Goal: Find contact information: Find contact information

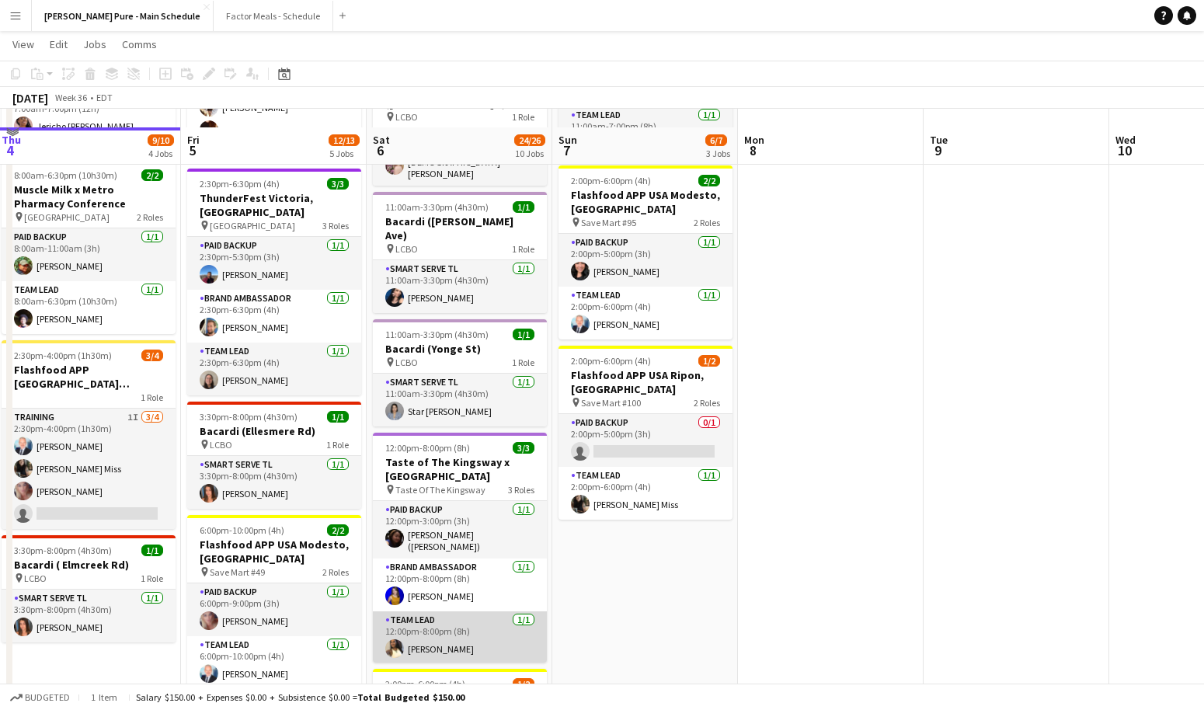
scroll to position [287, 0]
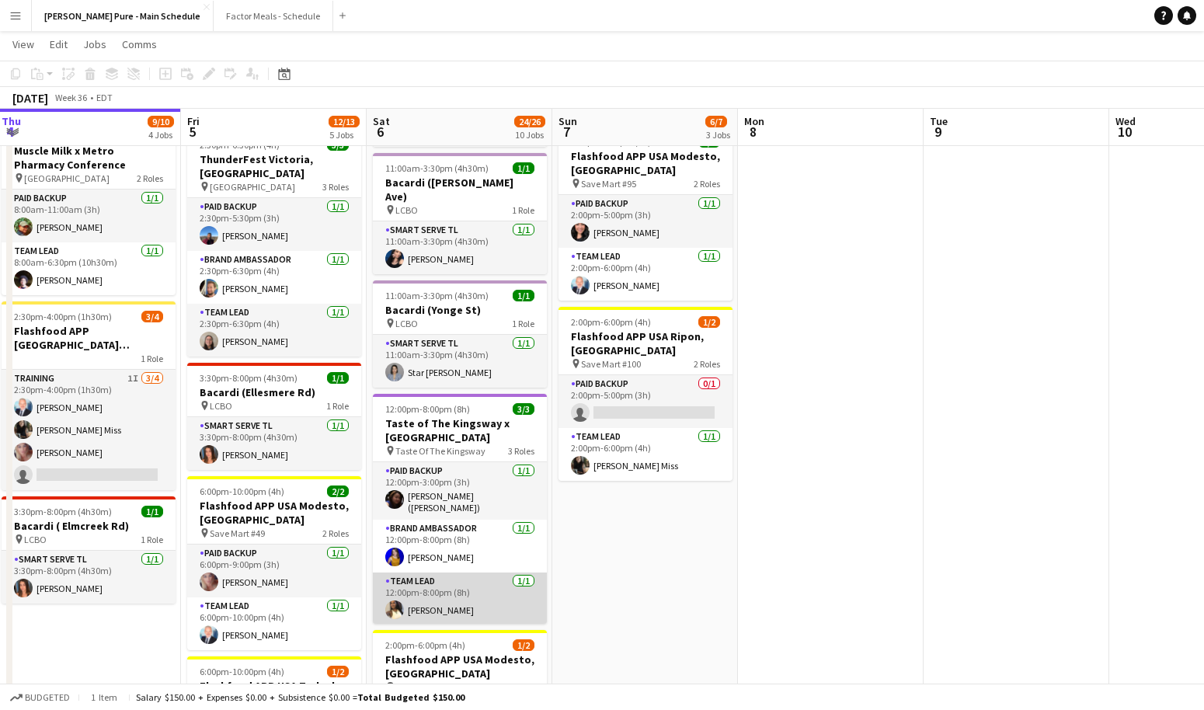
click at [391, 600] on app-user-avatar at bounding box center [394, 609] width 19 height 19
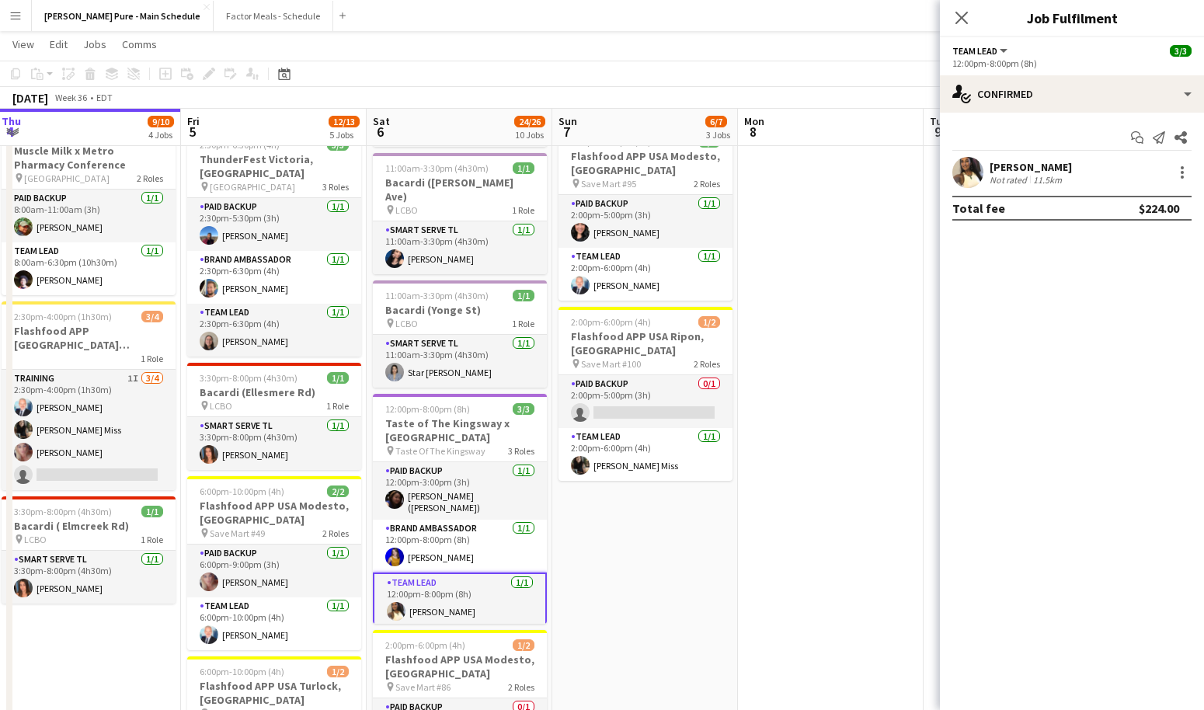
click at [964, 174] on app-user-avatar at bounding box center [967, 172] width 31 height 31
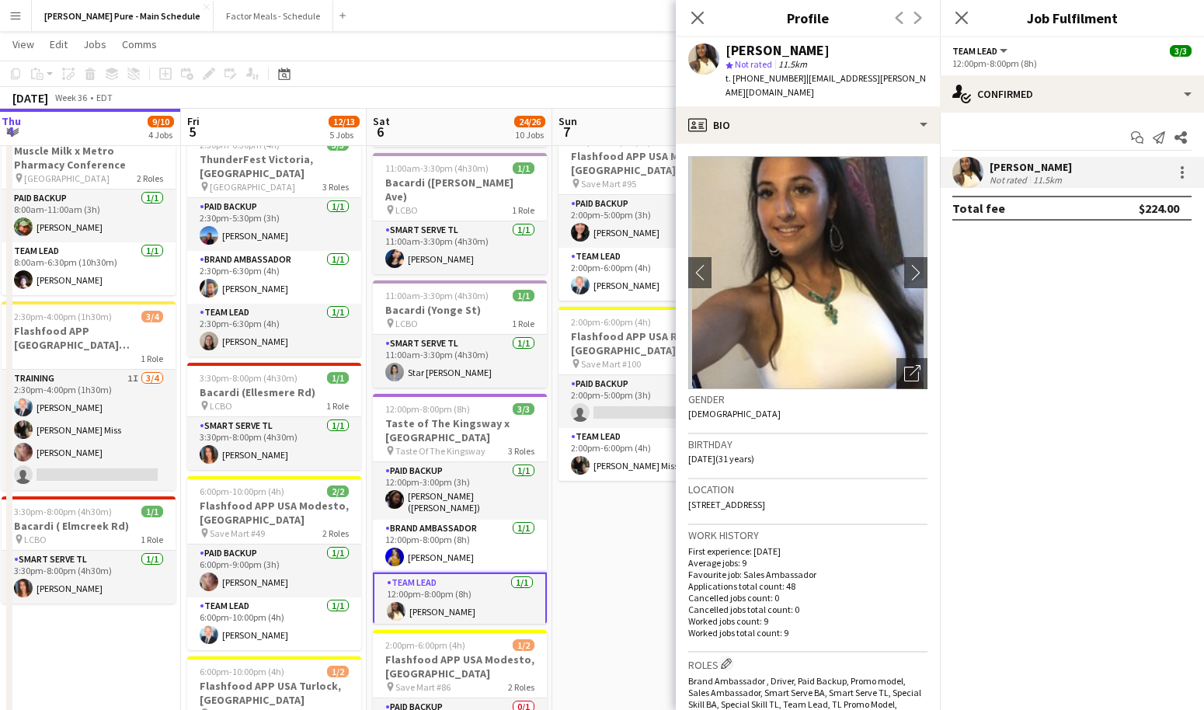
drag, startPoint x: 795, startPoint y: 79, endPoint x: 919, endPoint y: 82, distance: 123.5
click at [919, 82] on app-profile-header "[PERSON_NAME] star Not rated 11.5km t. [PHONE_NUMBER] | [EMAIL_ADDRESS][PERSON_…" at bounding box center [808, 71] width 264 height 69
drag, startPoint x: 892, startPoint y: 80, endPoint x: 799, endPoint y: 77, distance: 92.5
click at [799, 77] on div "[PERSON_NAME] star Not rated 11.5km t. [PHONE_NUMBER] | [EMAIL_ADDRESS][PERSON_…" at bounding box center [808, 71] width 264 height 69
click at [799, 77] on span "| [EMAIL_ADDRESS][PERSON_NAME][DOMAIN_NAME]" at bounding box center [825, 85] width 200 height 26
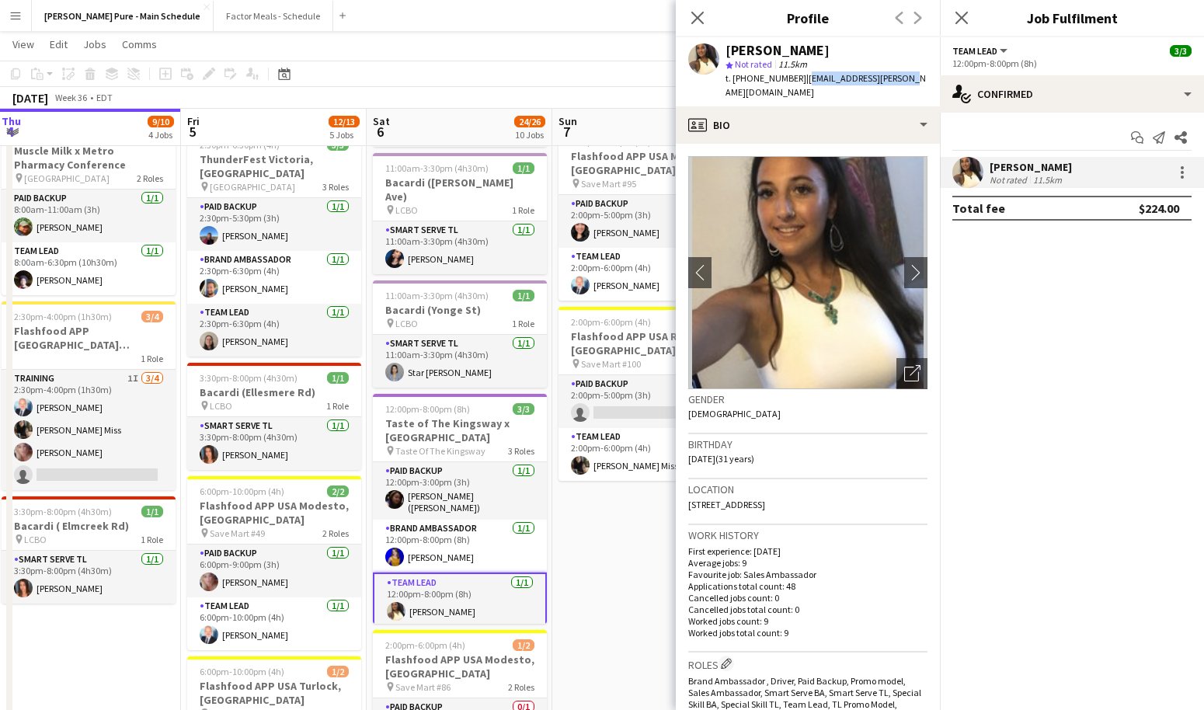
copy span "[EMAIL_ADDRESS][PERSON_NAME][DOMAIN_NAME]"
drag, startPoint x: 795, startPoint y: 80, endPoint x: 905, endPoint y: 81, distance: 109.5
click at [905, 81] on app-profile-header "[PERSON_NAME] star Not rated 11.5km t. [PHONE_NUMBER] | [EMAIL_ADDRESS][PERSON_…" at bounding box center [808, 71] width 264 height 69
click at [399, 548] on app-user-avatar at bounding box center [394, 557] width 19 height 19
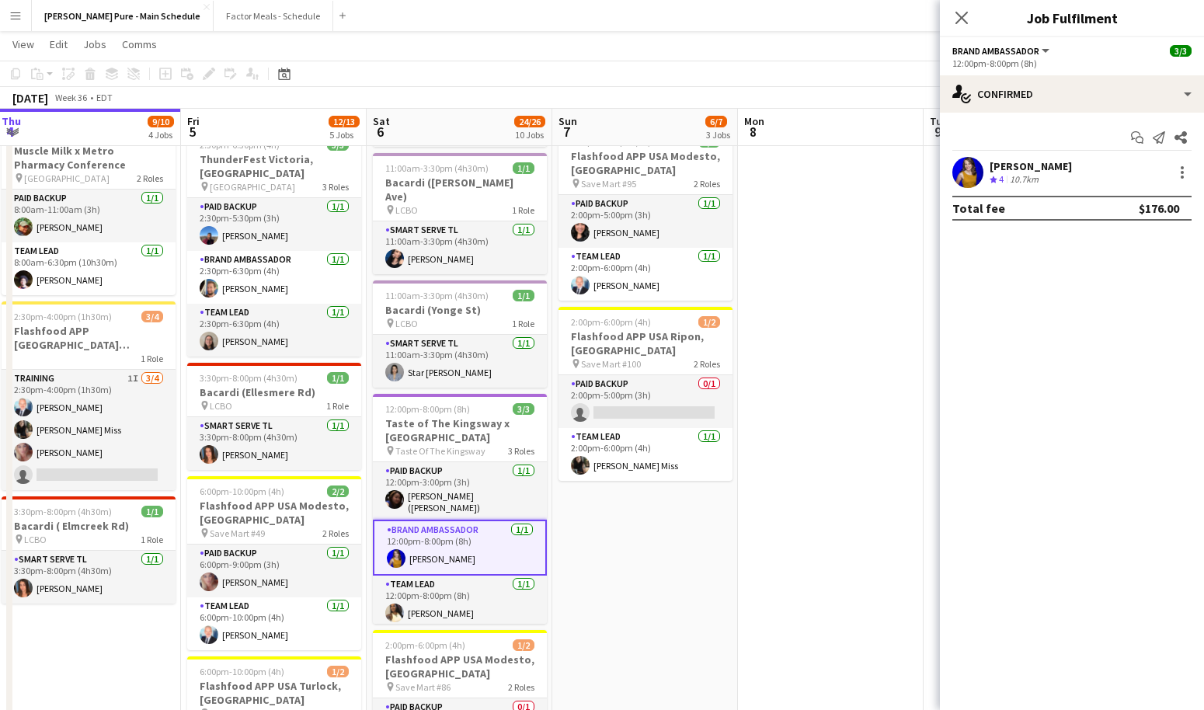
click at [1004, 168] on div "[PERSON_NAME]" at bounding box center [1030, 166] width 82 height 14
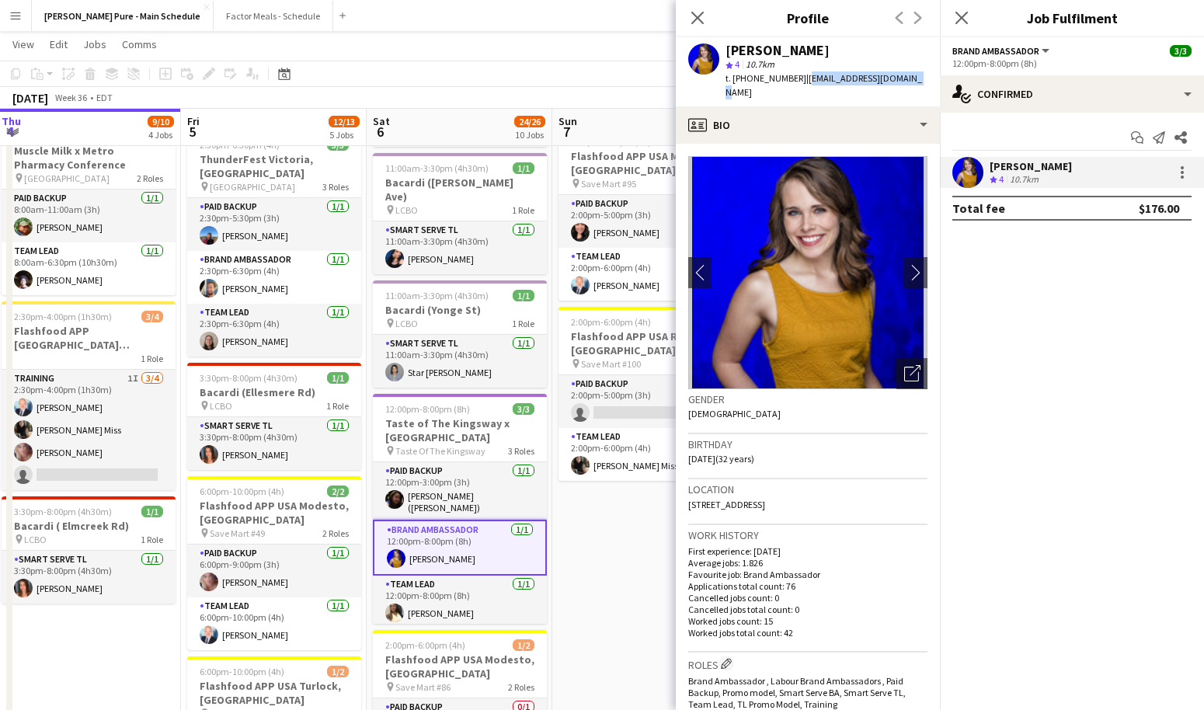
drag, startPoint x: 794, startPoint y: 77, endPoint x: 890, endPoint y: 74, distance: 96.4
click at [890, 74] on span "| [EMAIL_ADDRESS][DOMAIN_NAME]" at bounding box center [823, 85] width 196 height 26
copy span "[EMAIL_ADDRESS][DOMAIN_NAME]"
drag, startPoint x: 902, startPoint y: 81, endPoint x: 795, endPoint y: 78, distance: 107.2
click at [795, 78] on div "[PERSON_NAME] star 4 10.7km t. [PHONE_NUMBER] | [EMAIL_ADDRESS][DOMAIN_NAME]" at bounding box center [808, 71] width 264 height 69
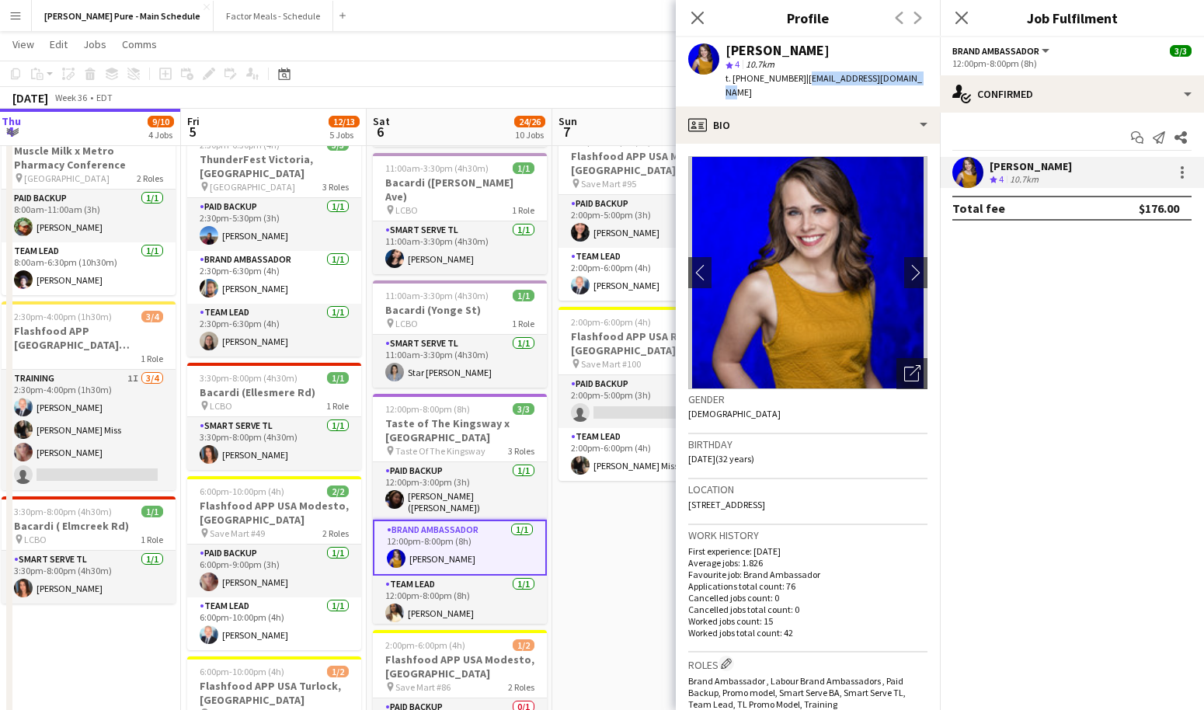
copy span "[EMAIL_ADDRESS][DOMAIN_NAME]"
click at [423, 462] on app-card-role "Paid Backup [DATE] 12:00pm-3:00pm (3h) [PERSON_NAME] ([PERSON_NAME]) [PERSON_NA…" at bounding box center [460, 490] width 174 height 57
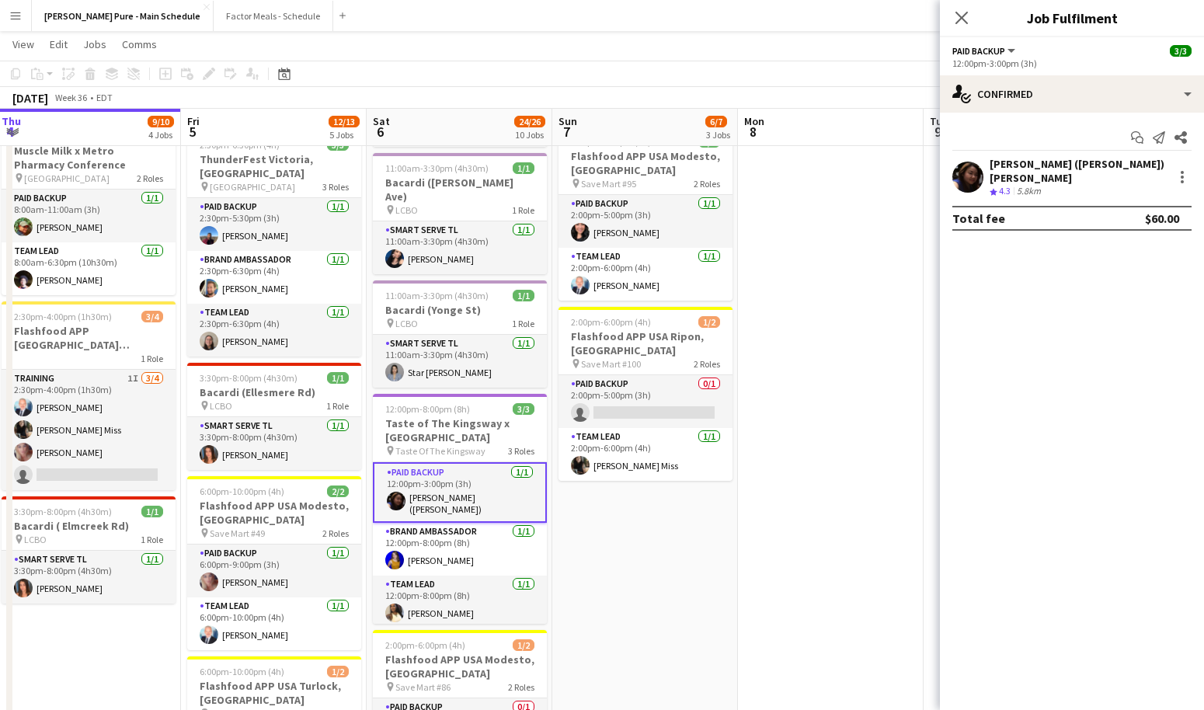
click at [952, 185] on div at bounding box center [967, 177] width 31 height 31
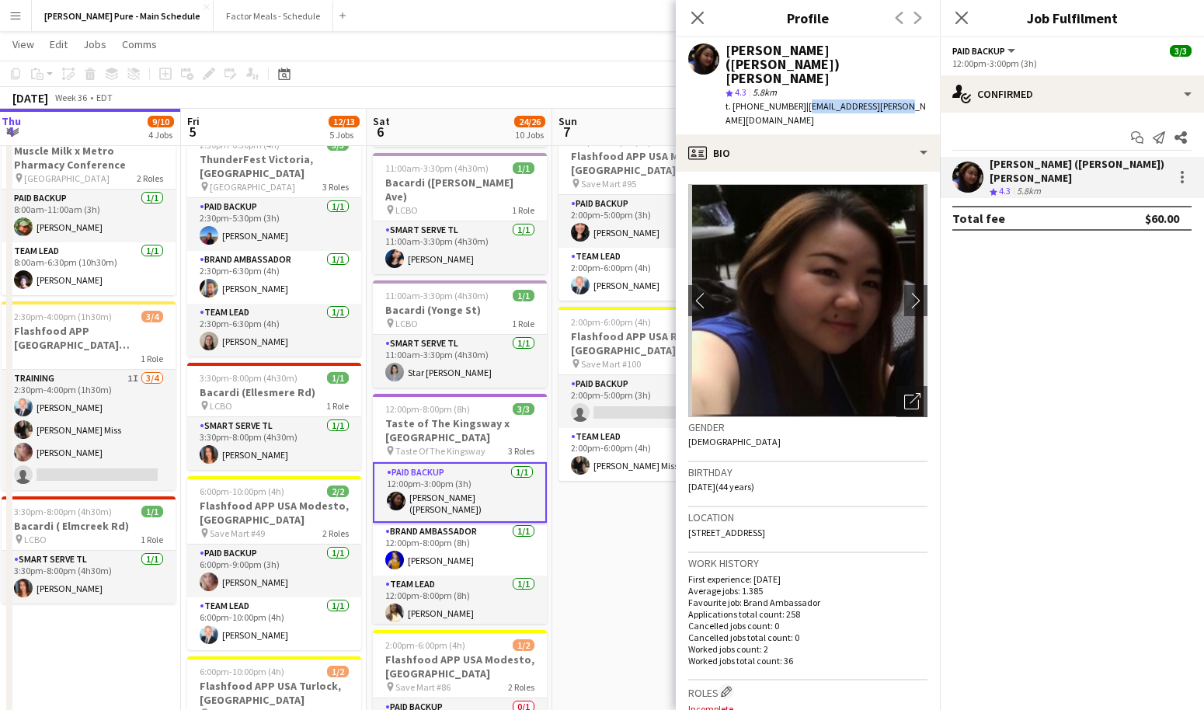
drag, startPoint x: 794, startPoint y: 80, endPoint x: 920, endPoint y: 82, distance: 125.8
click at [920, 82] on app-profile-header "[PERSON_NAME] ([PERSON_NAME]) [PERSON_NAME] star 4.3 5.8km t. [PHONE_NUMBER] | …" at bounding box center [808, 85] width 264 height 97
copy span "[EMAIL_ADDRESS][PERSON_NAME][DOMAIN_NAME]"
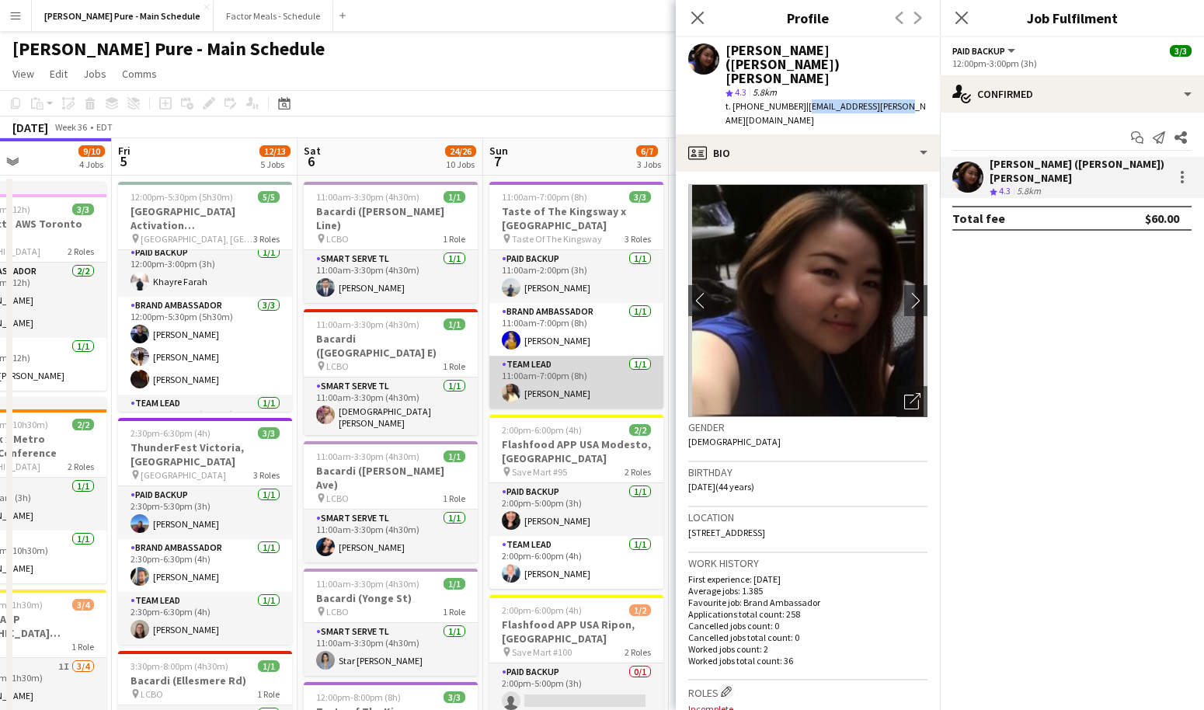
scroll to position [14, 0]
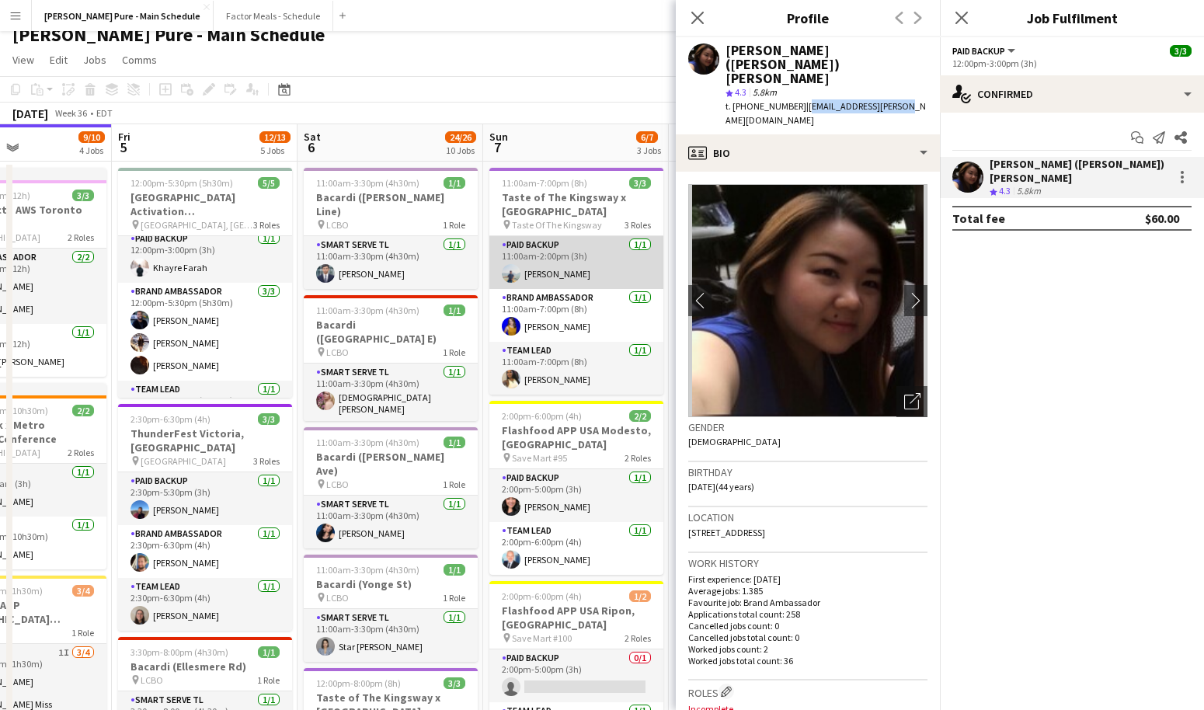
click at [544, 267] on app-card-role "Paid Backup [DATE] 11:00am-2:00pm (3h) [PERSON_NAME]" at bounding box center [576, 262] width 174 height 53
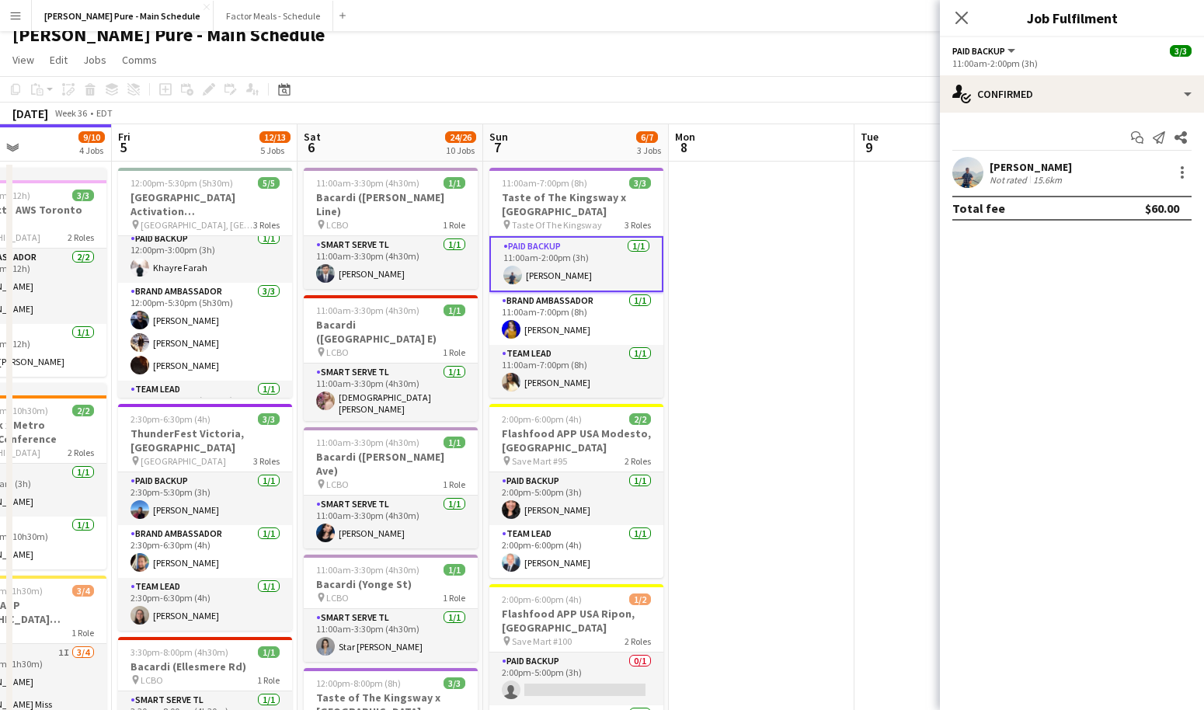
click at [1010, 178] on div "Not rated" at bounding box center [1009, 180] width 40 height 12
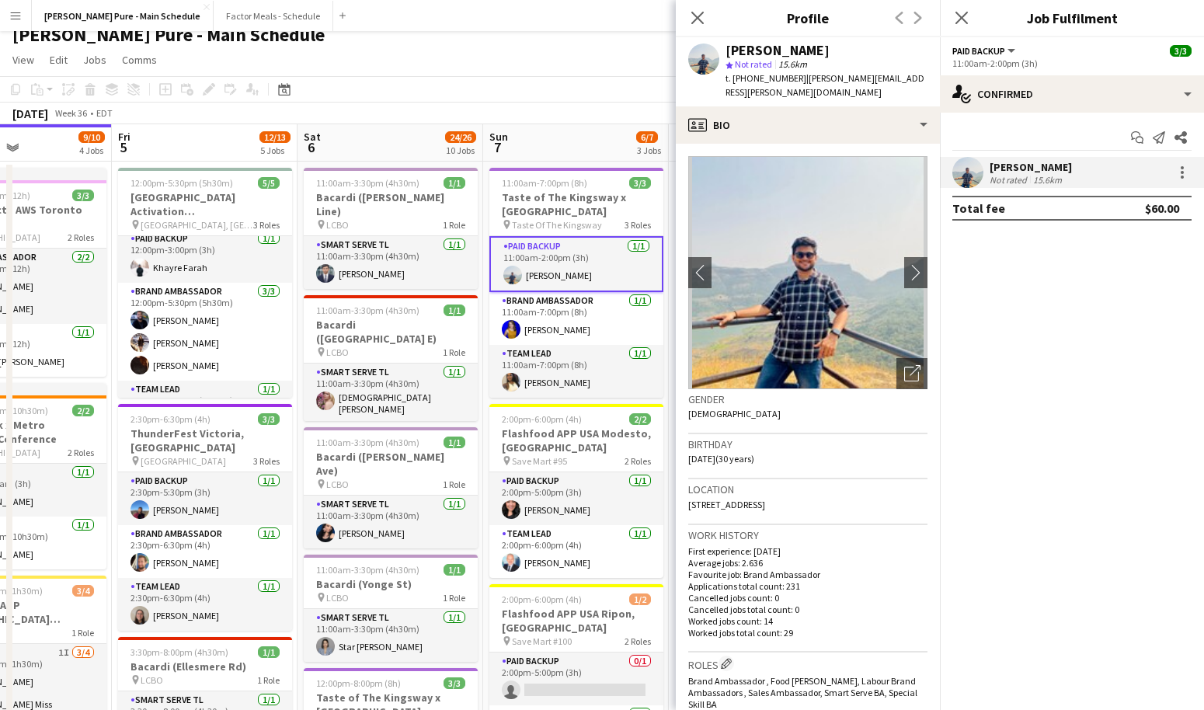
drag, startPoint x: 793, startPoint y: 79, endPoint x: 917, endPoint y: 80, distance: 124.3
click at [919, 82] on div "[PERSON_NAME] star Not rated 15.6km t. [PHONE_NUMBER] | [PERSON_NAME][EMAIL_ADD…" at bounding box center [808, 71] width 264 height 69
copy span "[PERSON_NAME][EMAIL_ADDRESS][PERSON_NAME][DOMAIN_NAME]"
click at [708, 14] on div "Close pop-in" at bounding box center [697, 18] width 43 height 36
click at [697, 14] on icon "Close pop-in" at bounding box center [697, 17] width 15 height 15
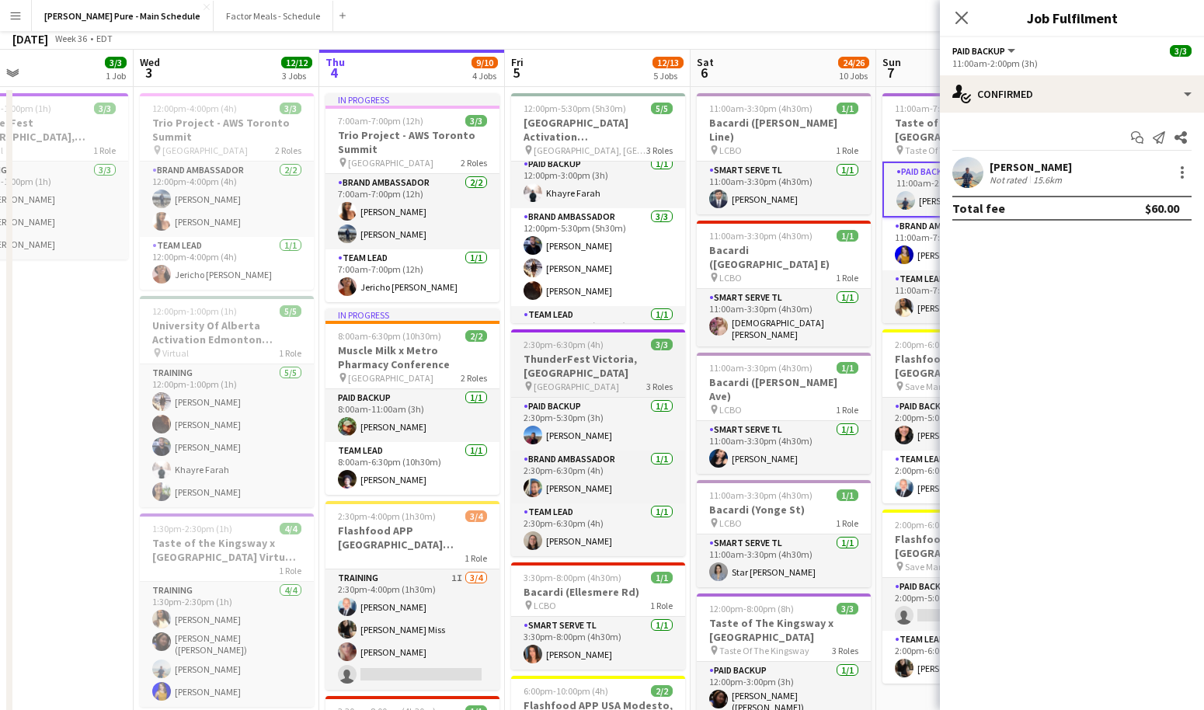
scroll to position [0, 0]
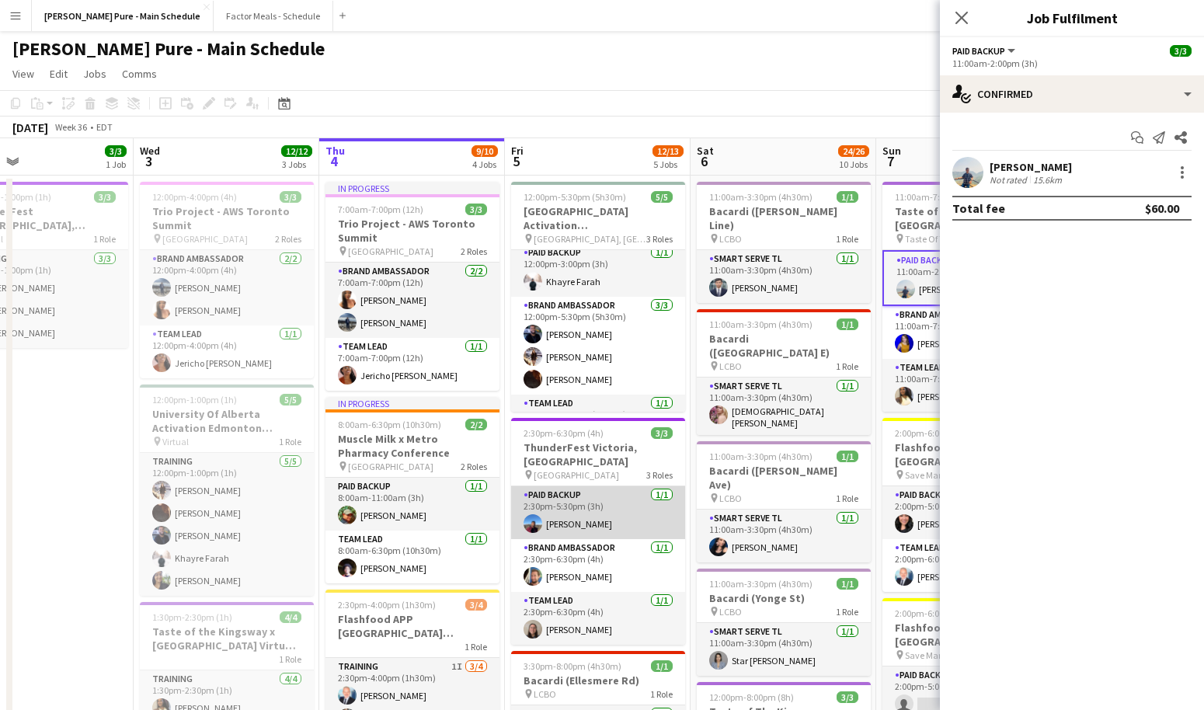
click at [569, 508] on app-card-role "Paid Backup [DATE] 2:30pm-5:30pm (3h) [PERSON_NAME]" at bounding box center [598, 512] width 174 height 53
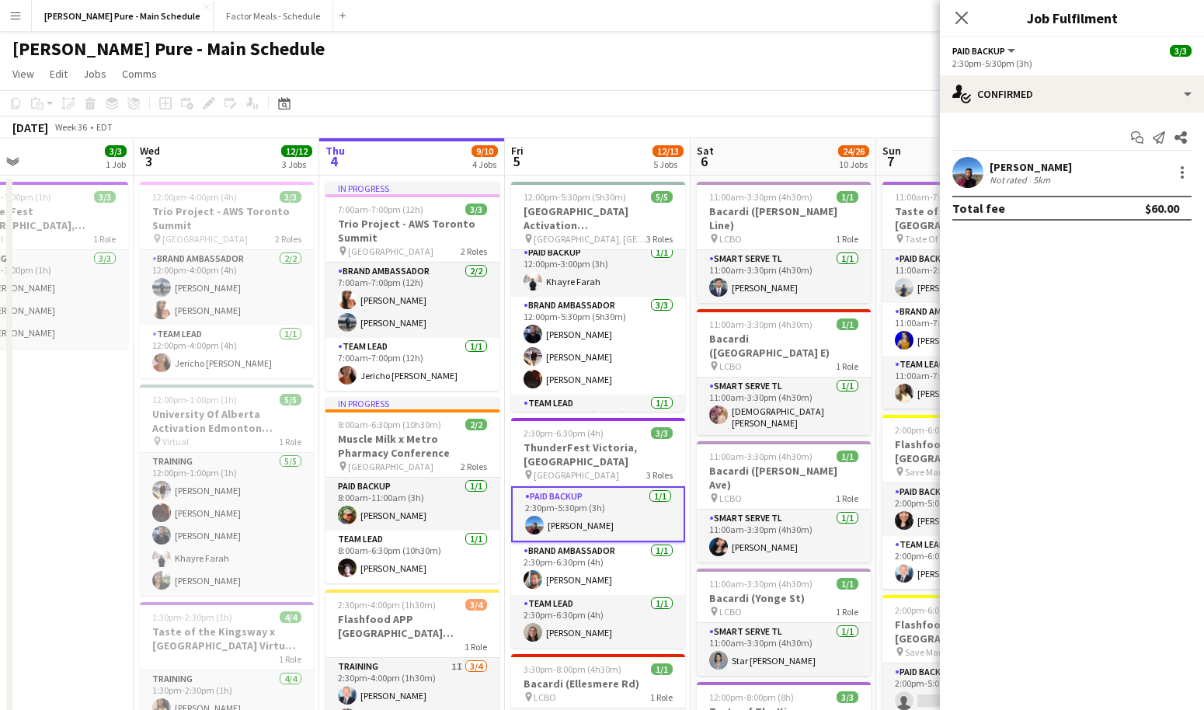
click at [955, 172] on app-user-avatar at bounding box center [967, 172] width 31 height 31
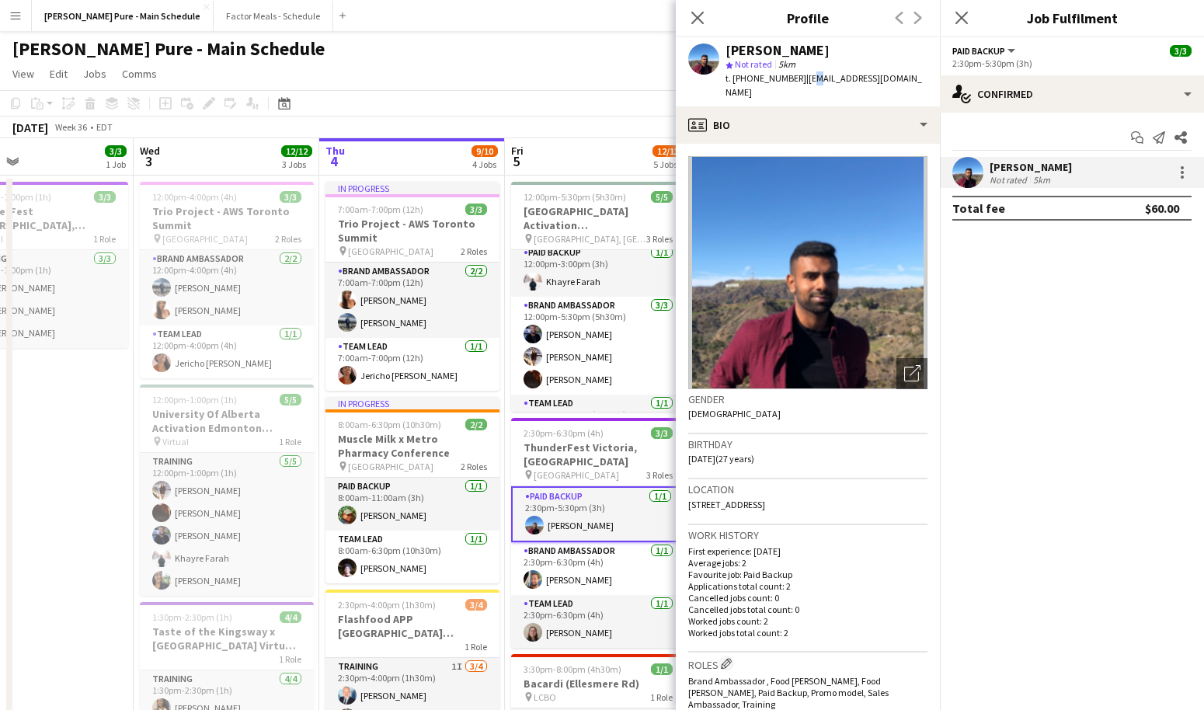
click at [804, 78] on span "| [EMAIL_ADDRESS][DOMAIN_NAME]" at bounding box center [823, 85] width 196 height 26
drag, startPoint x: 795, startPoint y: 80, endPoint x: 928, endPoint y: 82, distance: 132.8
click at [928, 82] on div "[PERSON_NAME] star Not rated 5km t. [PHONE_NUMBER] | [EMAIL_ADDRESS][DOMAIN_NAM…" at bounding box center [808, 71] width 264 height 69
copy span "[EMAIL_ADDRESS][DOMAIN_NAME]"
click at [535, 570] on app-user-avatar at bounding box center [532, 579] width 19 height 19
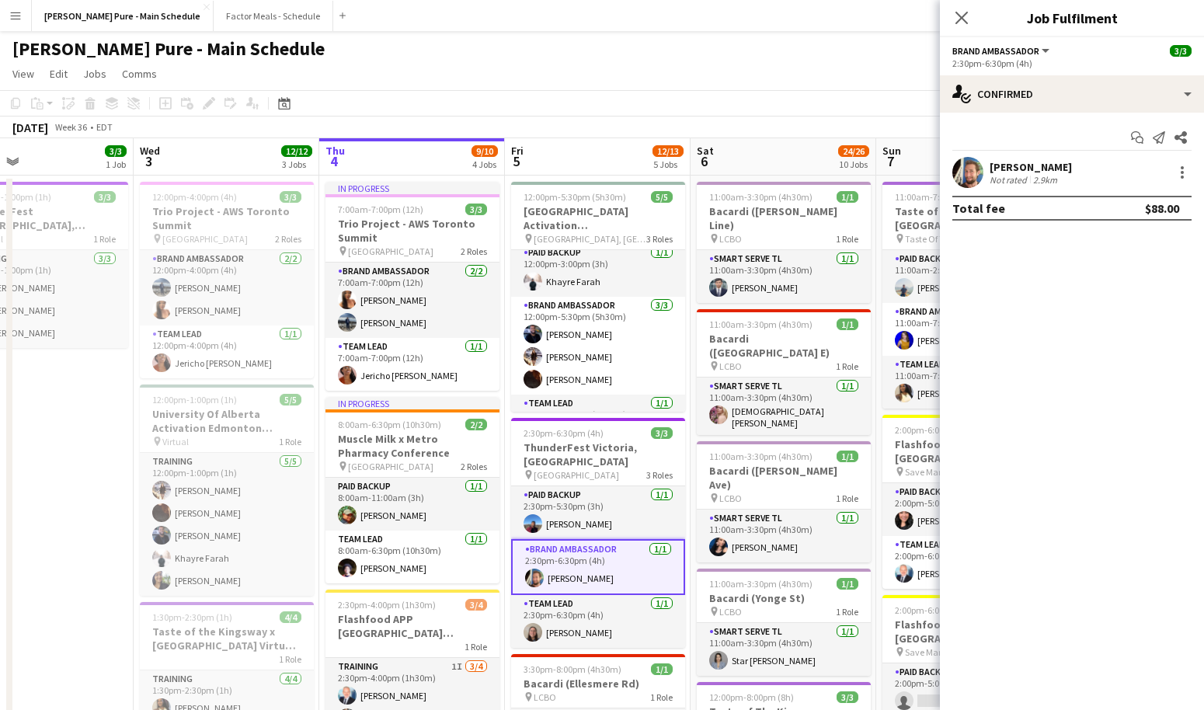
click at [964, 177] on app-user-avatar at bounding box center [967, 172] width 31 height 31
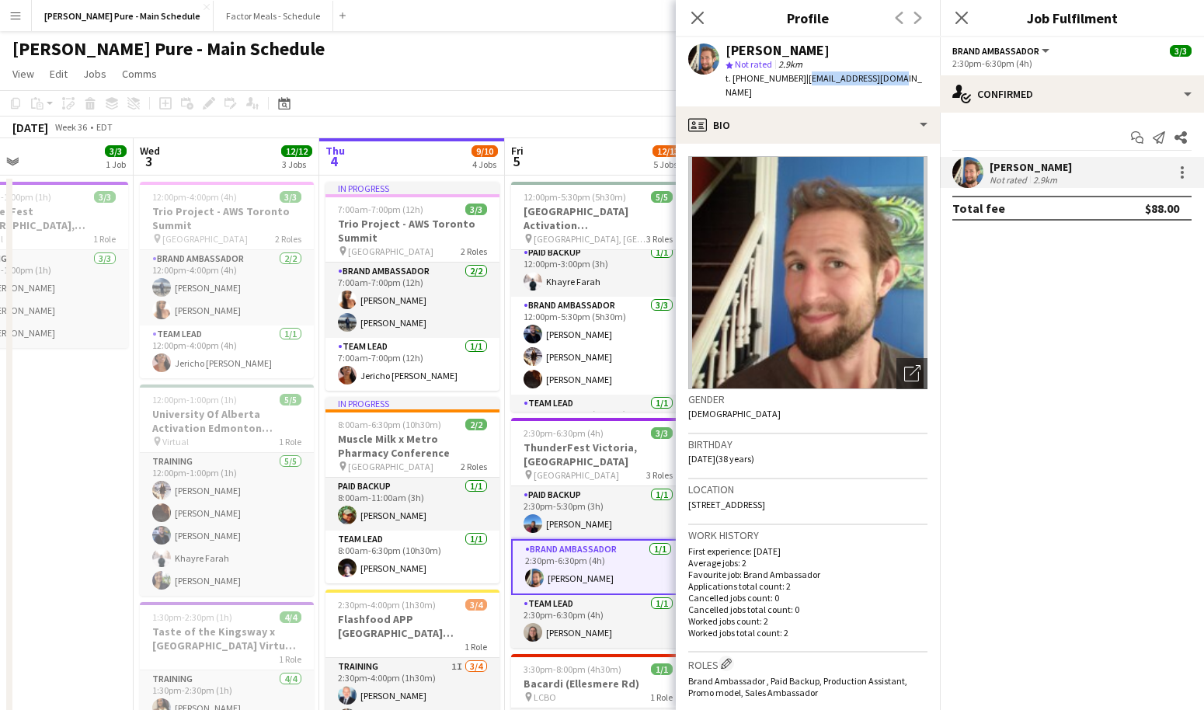
drag, startPoint x: 801, startPoint y: 77, endPoint x: 913, endPoint y: 78, distance: 112.6
click at [913, 78] on app-profile-header "[PERSON_NAME] star Not rated 2.9km t. [PHONE_NUMBER] | [EMAIL_ADDRESS][DOMAIN_N…" at bounding box center [808, 71] width 264 height 69
copy span "[EMAIL_ADDRESS][DOMAIN_NAME]"
click at [577, 615] on app-card-role "Team Lead [DATE] 2:30pm-6:30pm (4h) [PERSON_NAME]" at bounding box center [598, 621] width 174 height 53
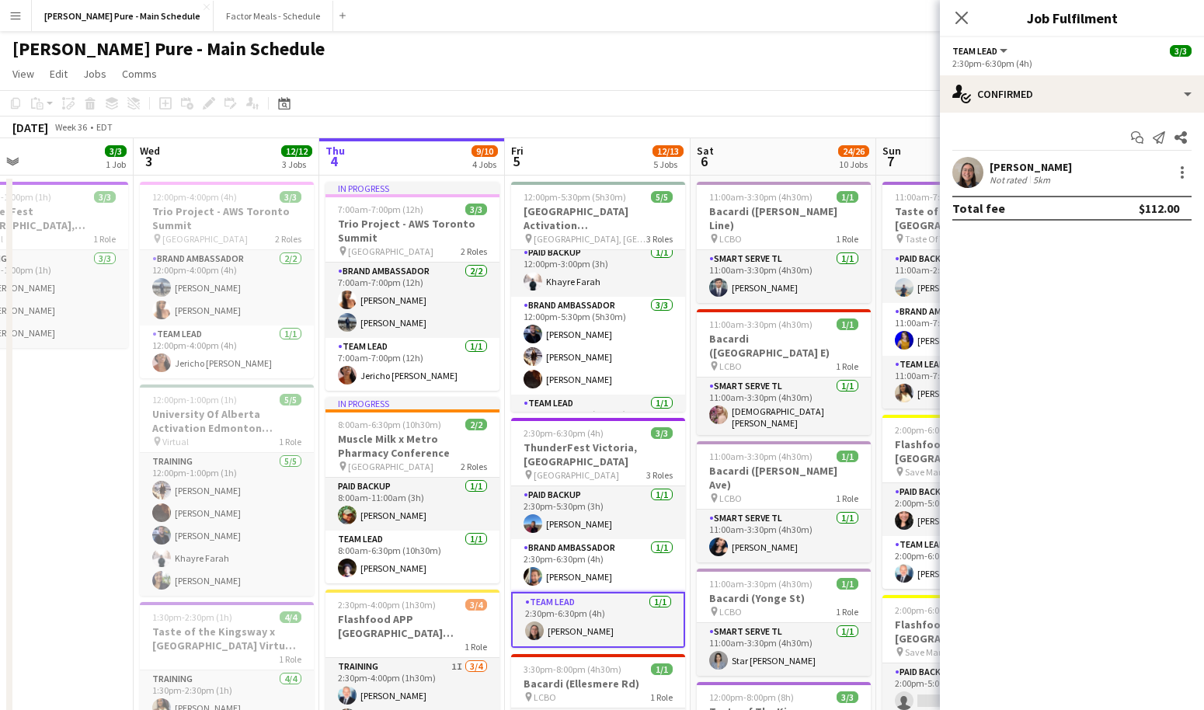
click at [970, 173] on app-user-avatar at bounding box center [967, 172] width 31 height 31
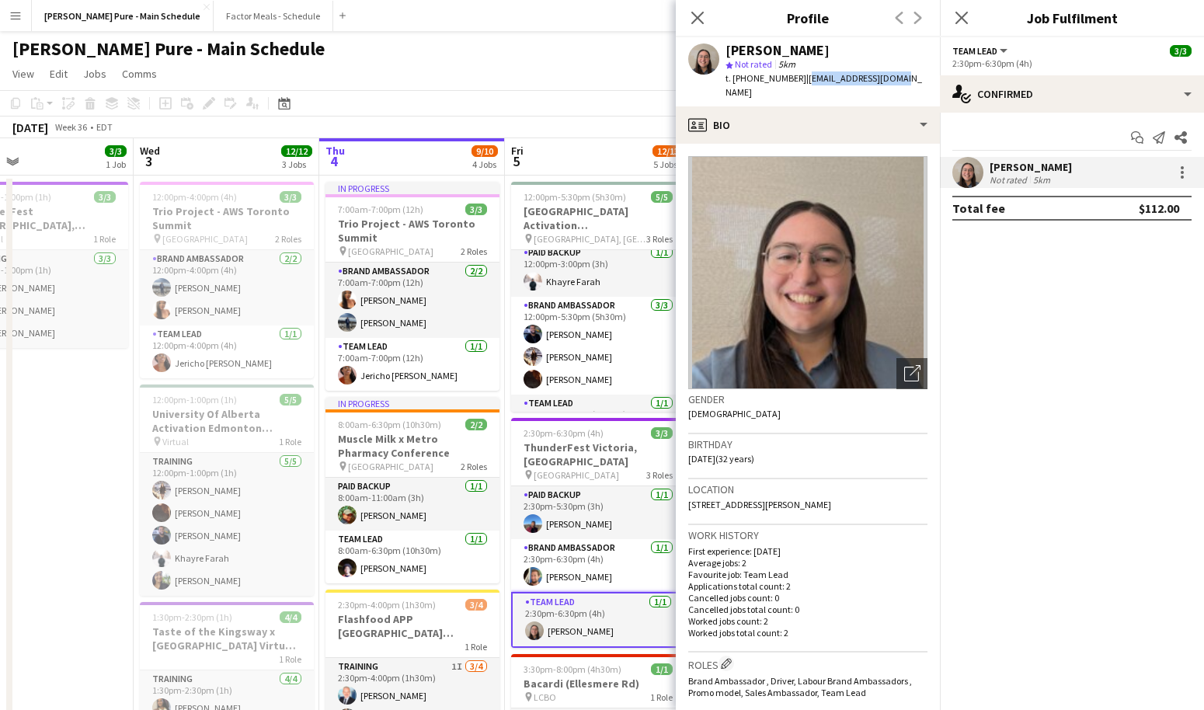
drag, startPoint x: 795, startPoint y: 78, endPoint x: 892, endPoint y: 78, distance: 97.1
click at [892, 78] on div "[PERSON_NAME] star Not rated 5km t. [PHONE_NUMBER] | [EMAIL_ADDRESS][DOMAIN_NAM…" at bounding box center [808, 71] width 264 height 69
copy span "[EMAIL_ADDRESS][DOMAIN_NAME]"
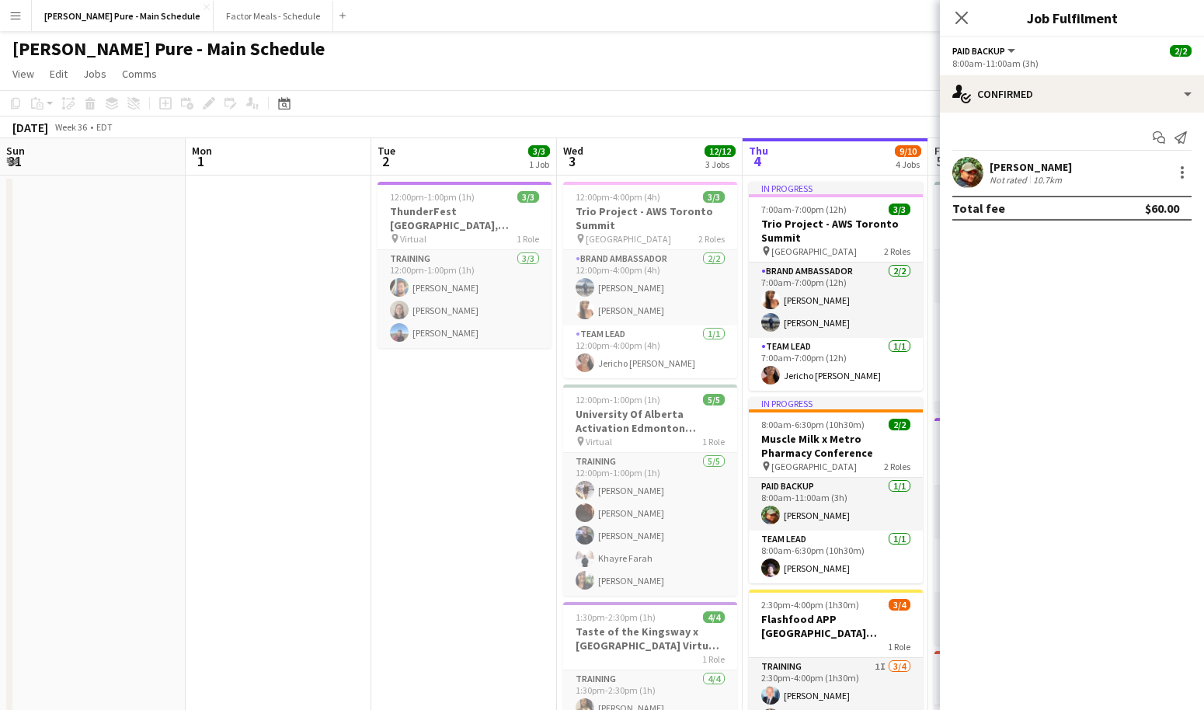
scroll to position [0, 371]
